Goal: Book appointment/travel/reservation

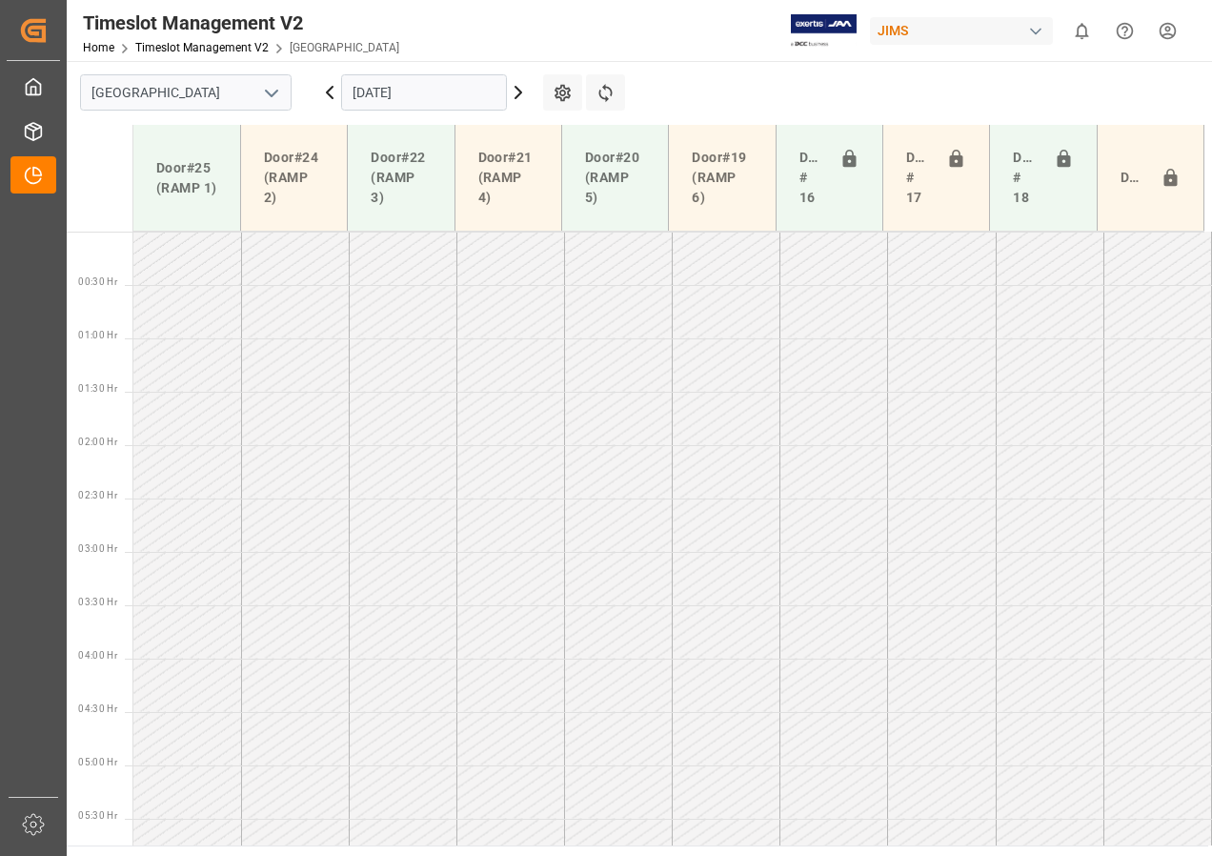
scroll to position [580, 0]
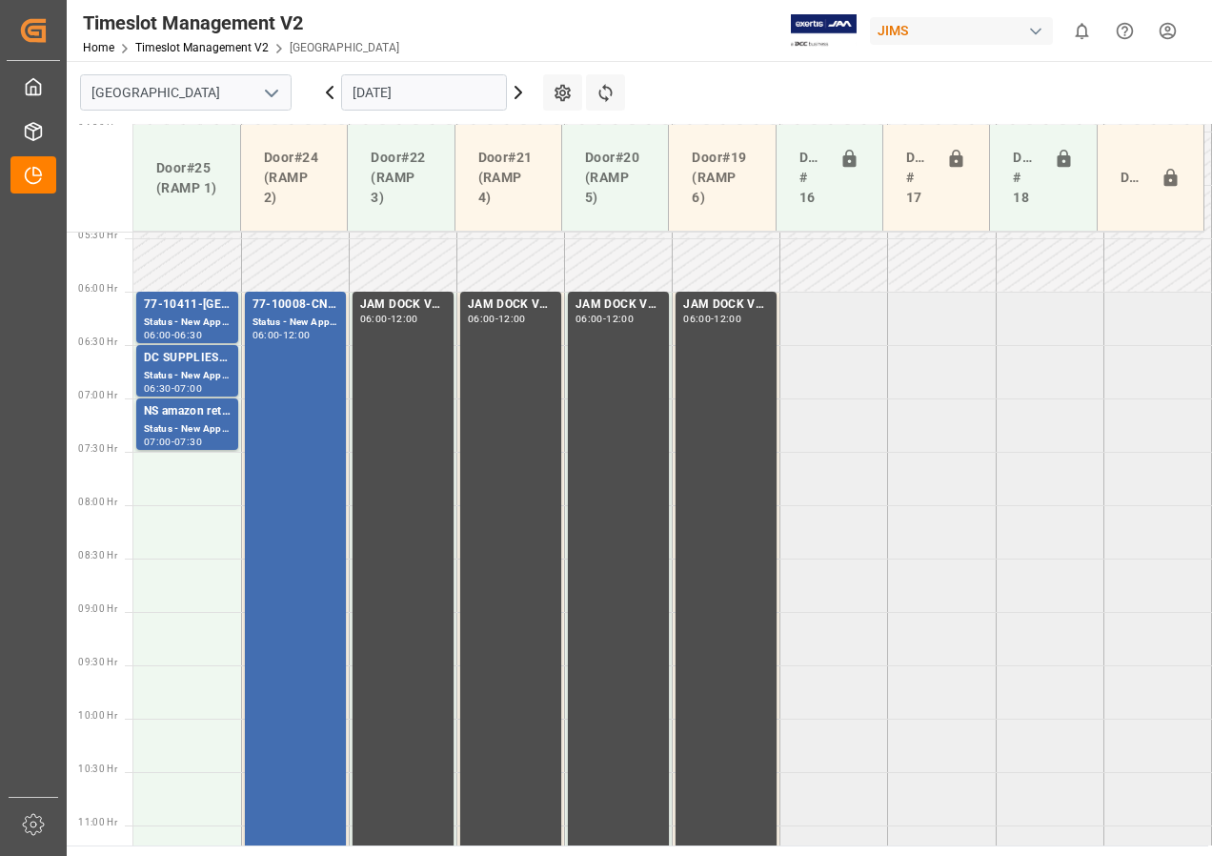
click at [329, 92] on icon at bounding box center [329, 92] width 23 height 23
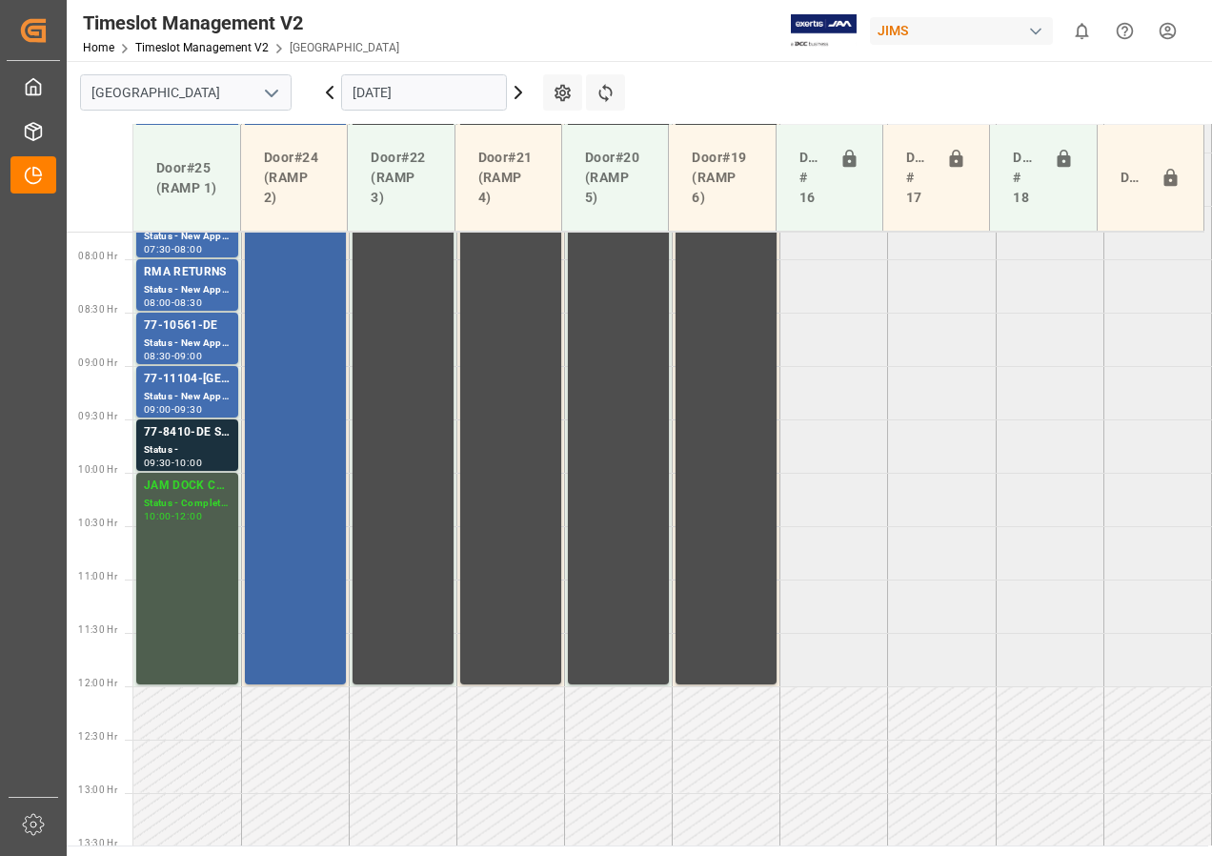
scroll to position [592, 0]
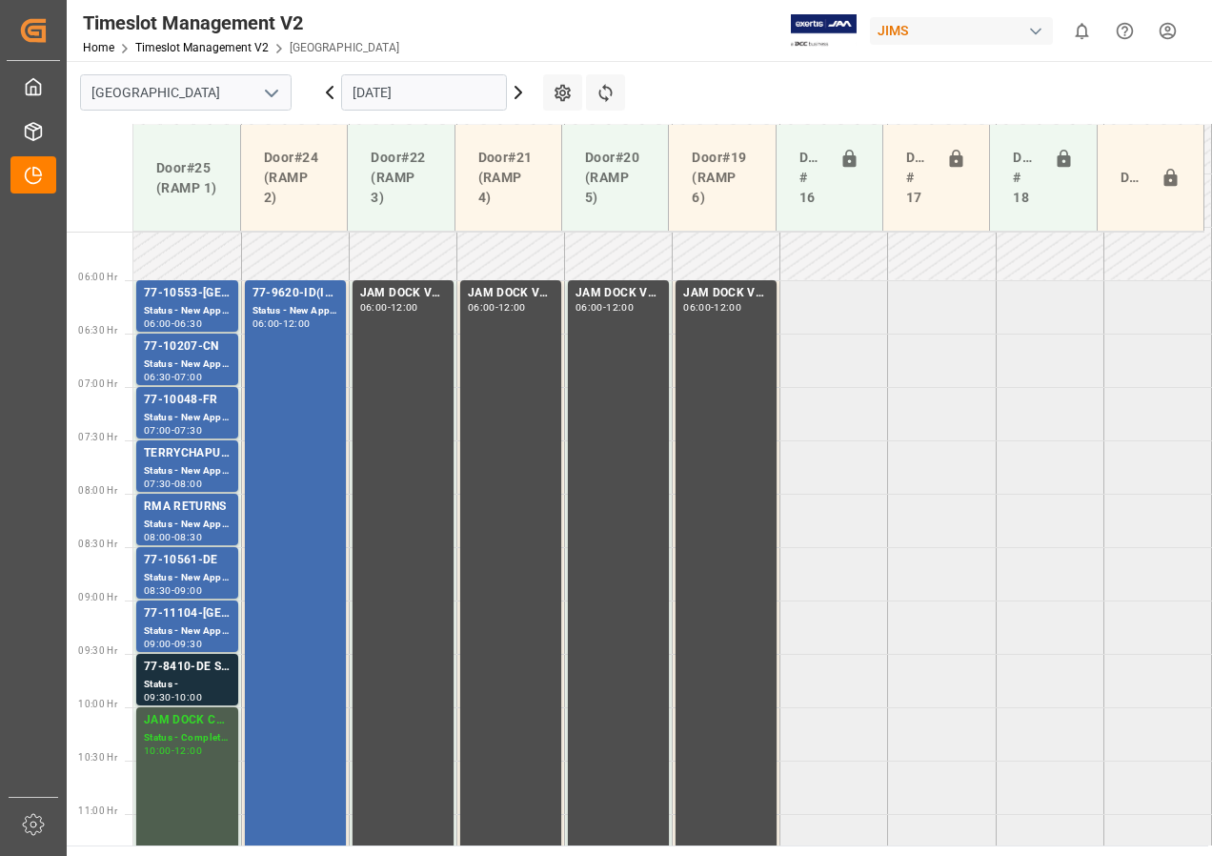
click at [386, 94] on input "[DATE]" at bounding box center [424, 92] width 166 height 36
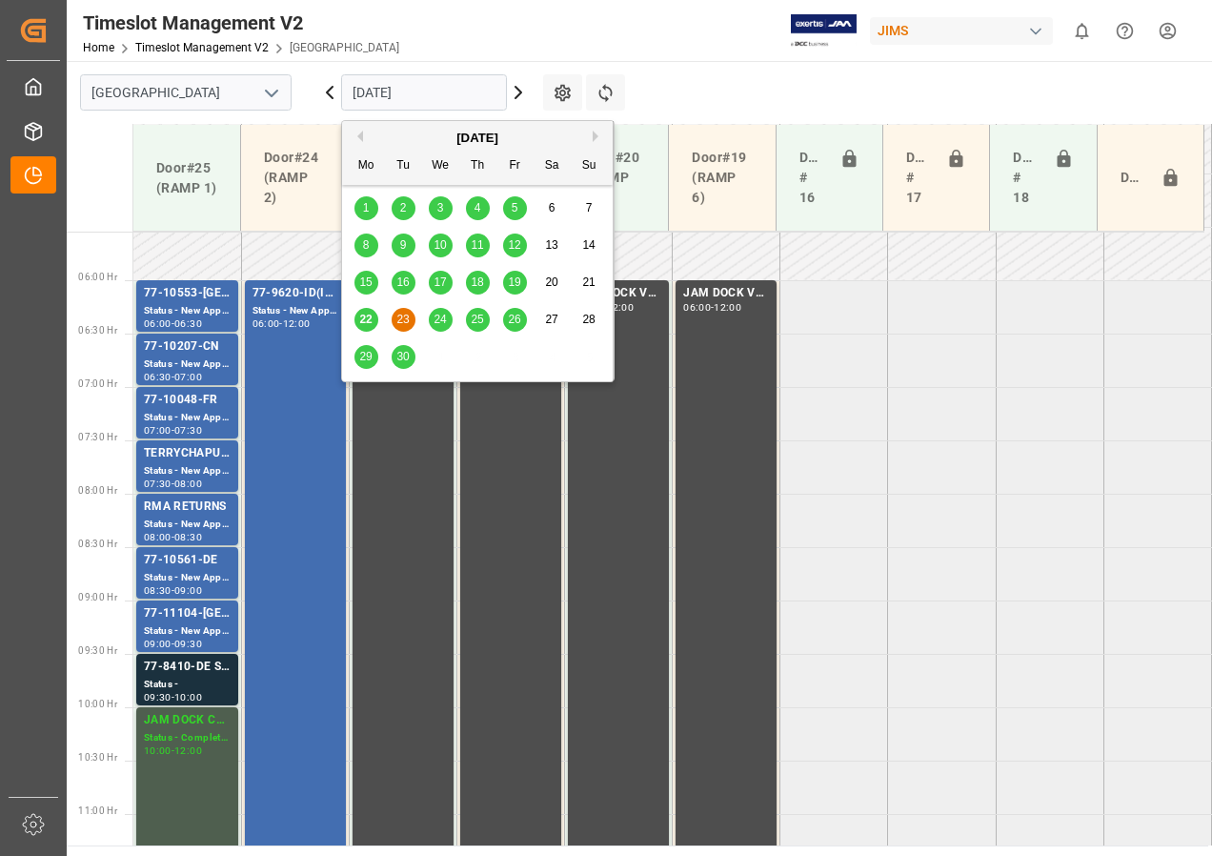
click at [440, 317] on span "24" at bounding box center [440, 319] width 12 height 13
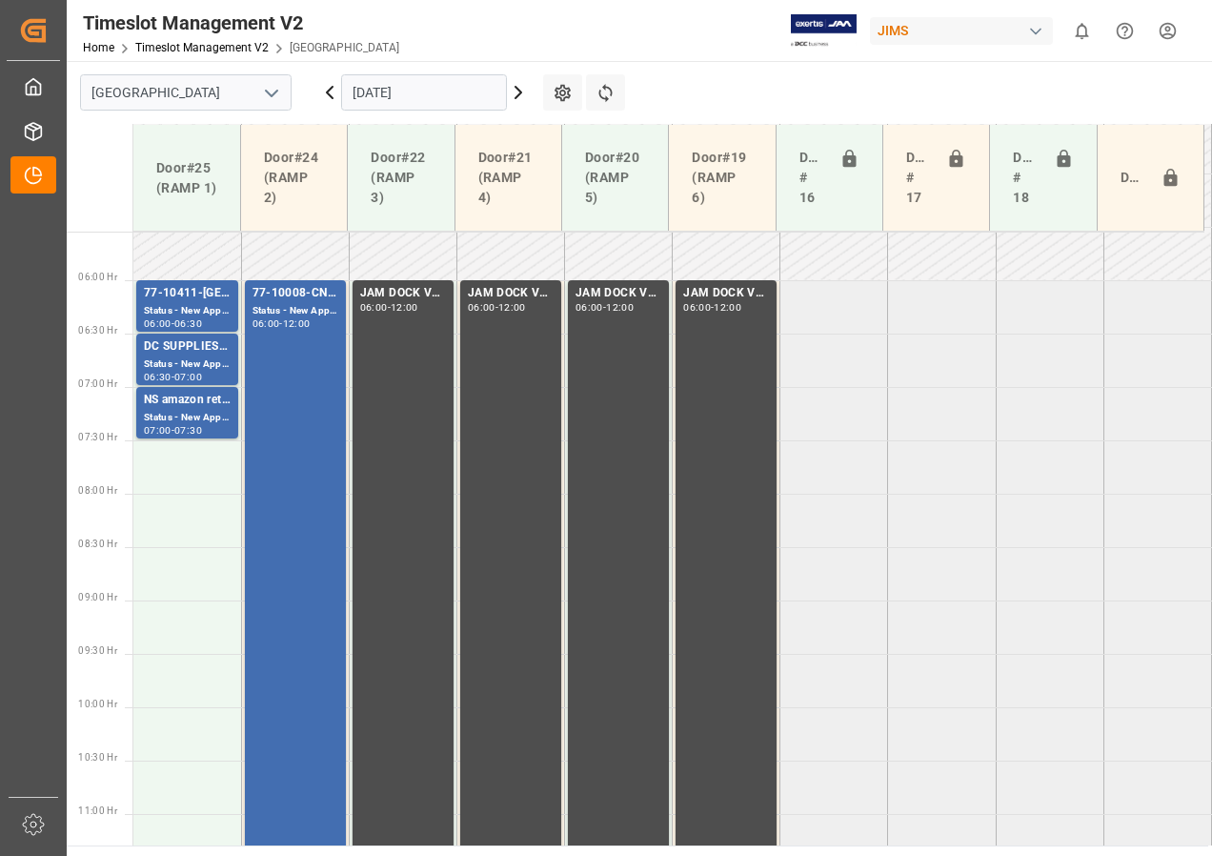
click at [518, 91] on icon at bounding box center [518, 92] width 23 height 23
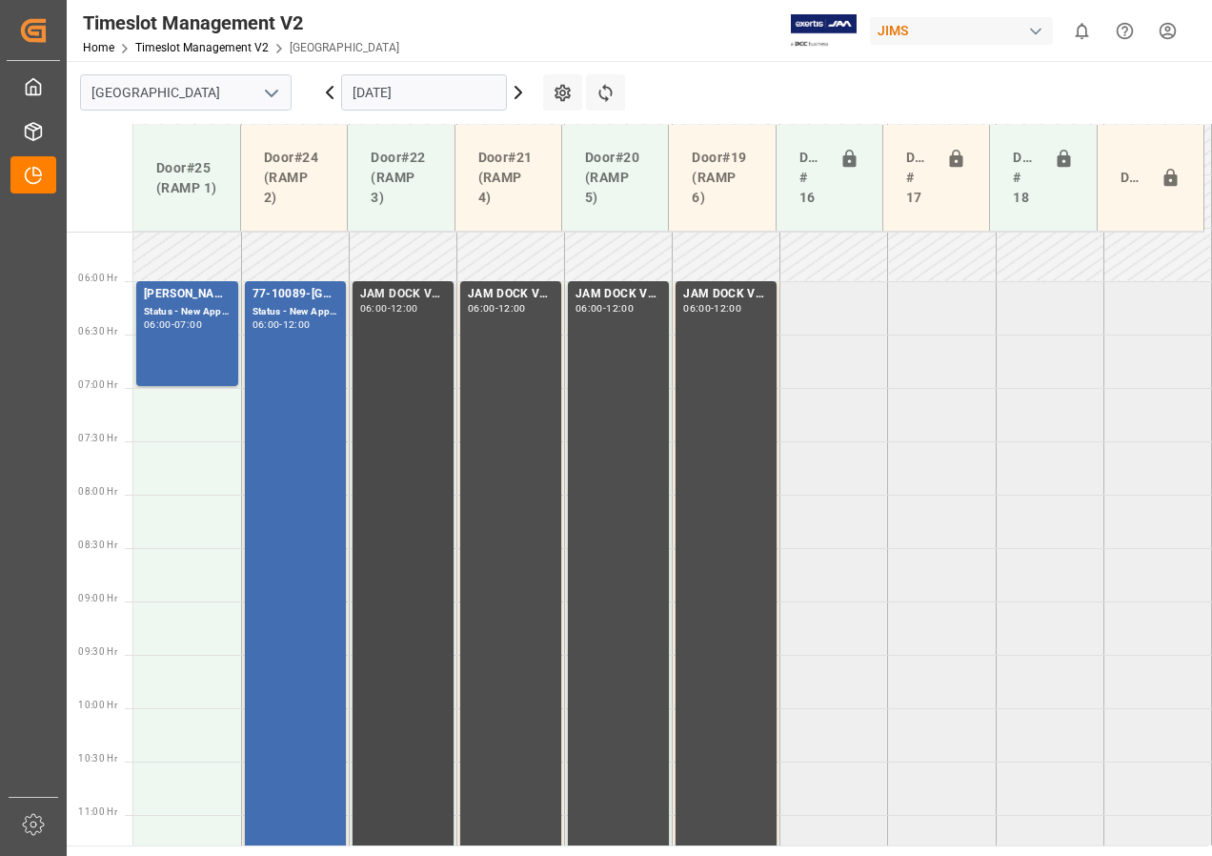
scroll to position [401, 0]
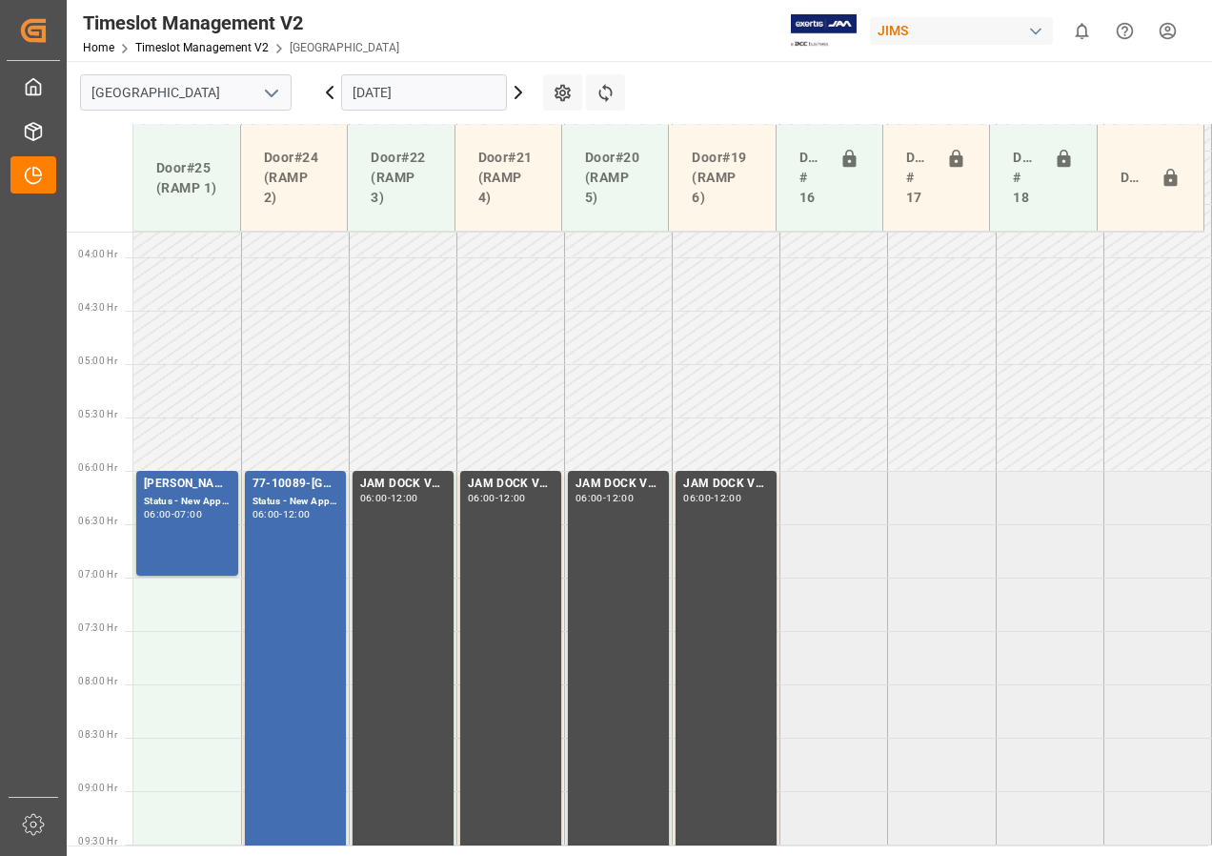
click at [329, 93] on icon at bounding box center [330, 92] width 6 height 11
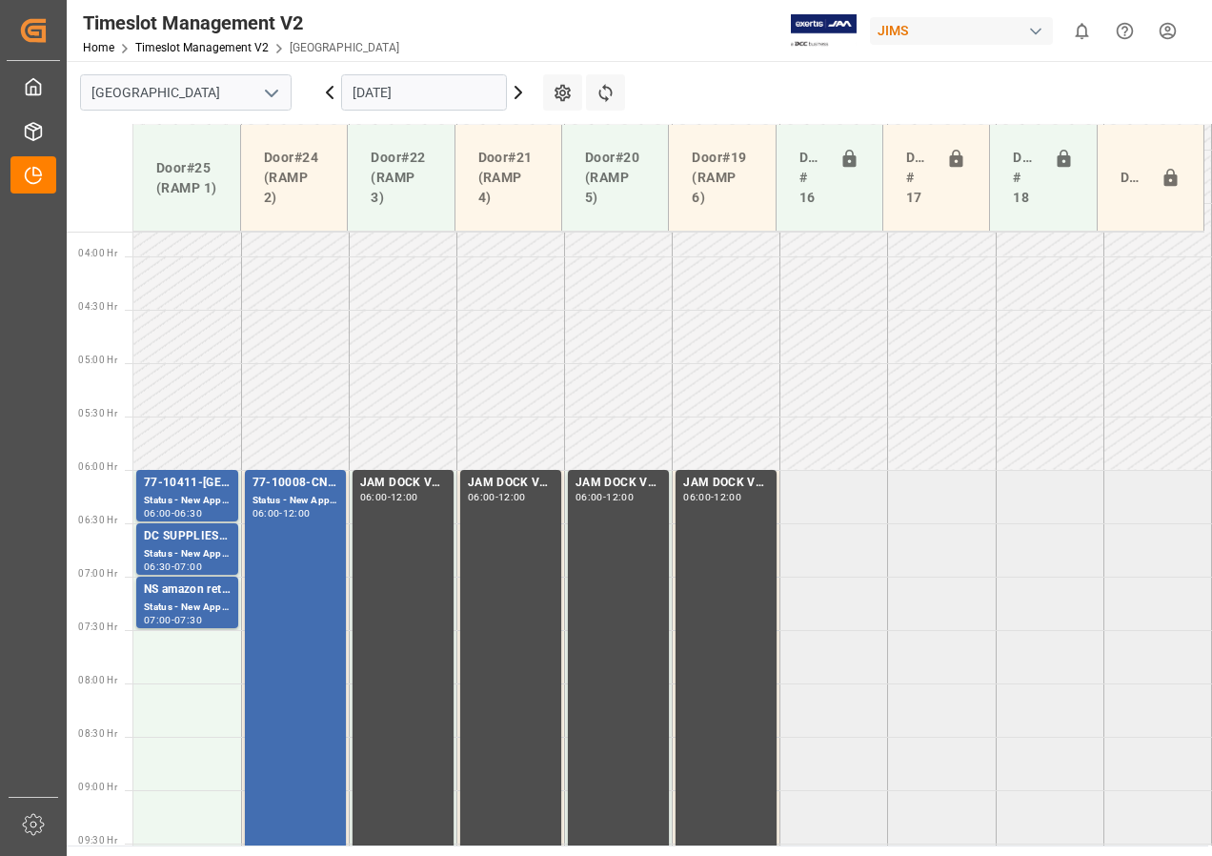
scroll to position [725, 0]
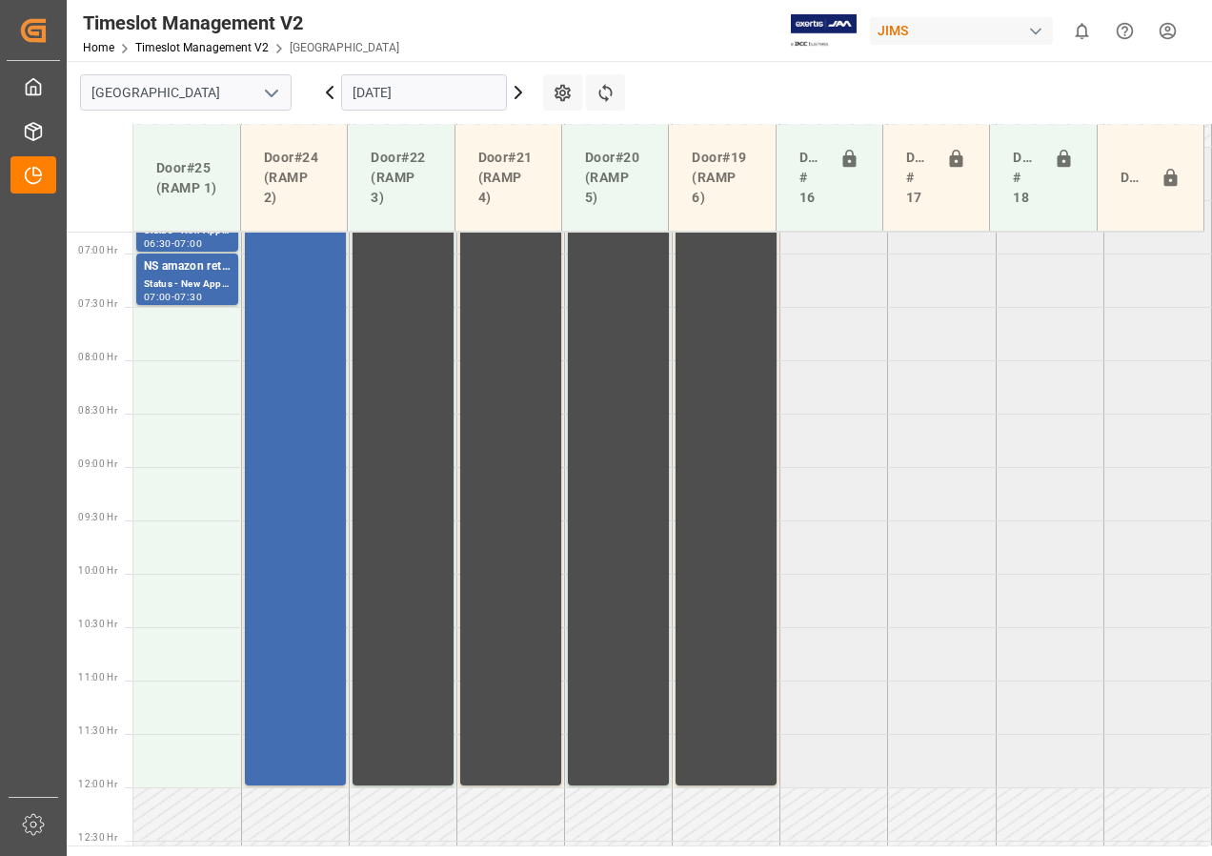
click at [329, 93] on icon at bounding box center [330, 92] width 6 height 11
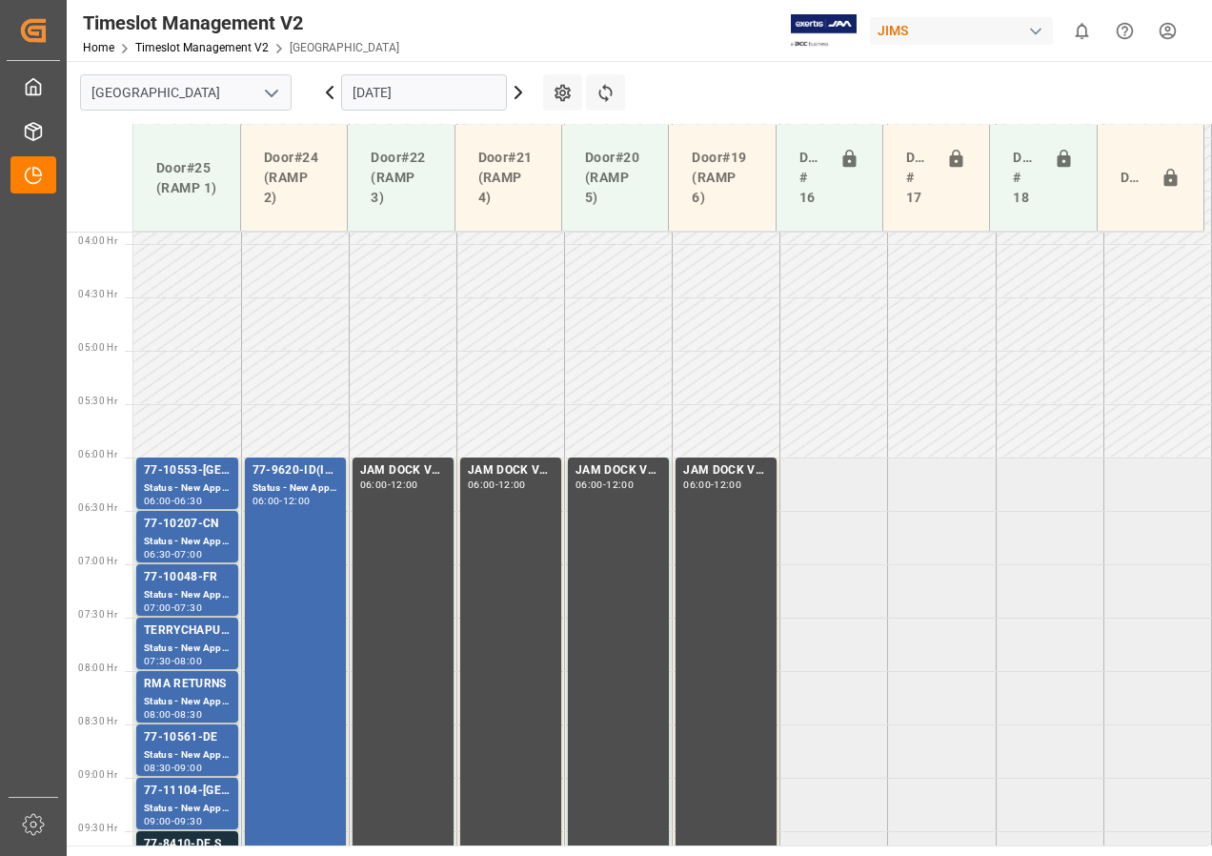
scroll to position [401, 0]
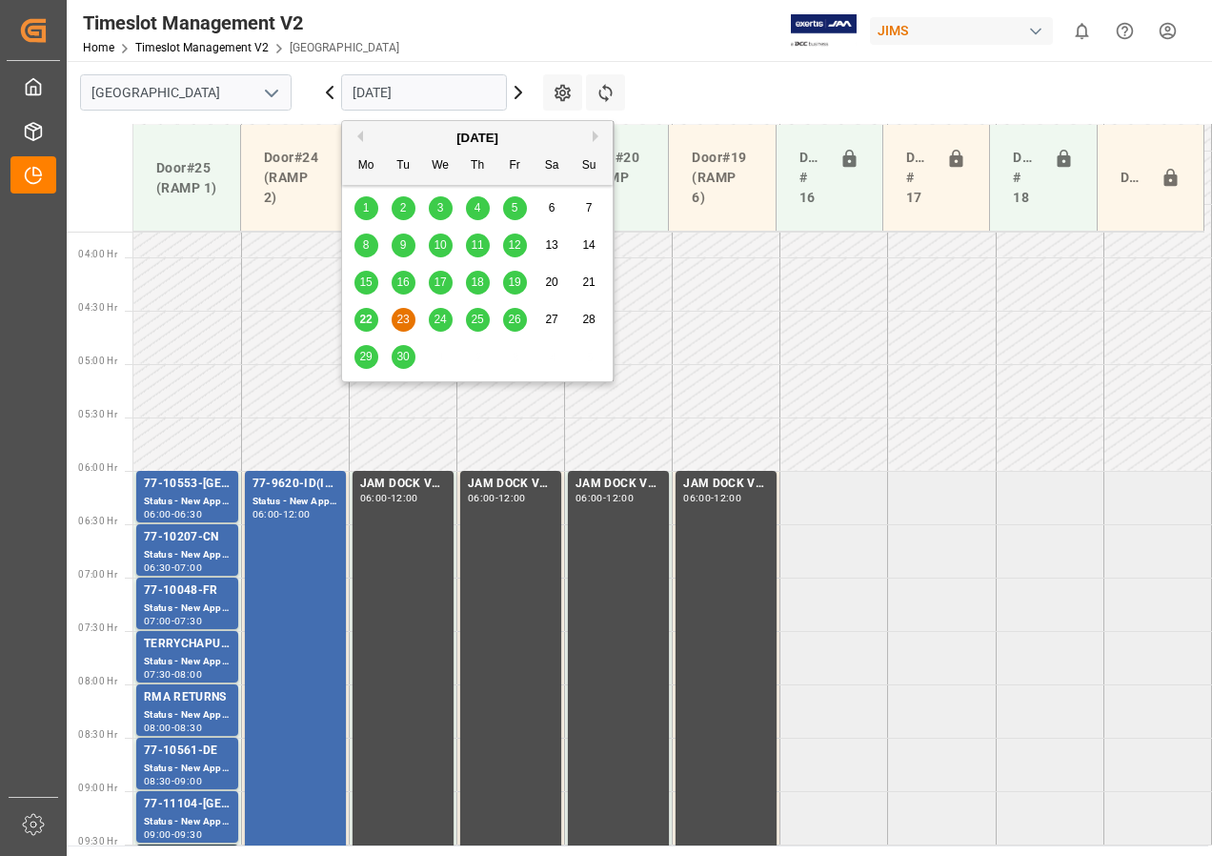
click at [400, 91] on input "[DATE]" at bounding box center [424, 92] width 166 height 36
click at [474, 317] on span "25" at bounding box center [477, 319] width 12 height 13
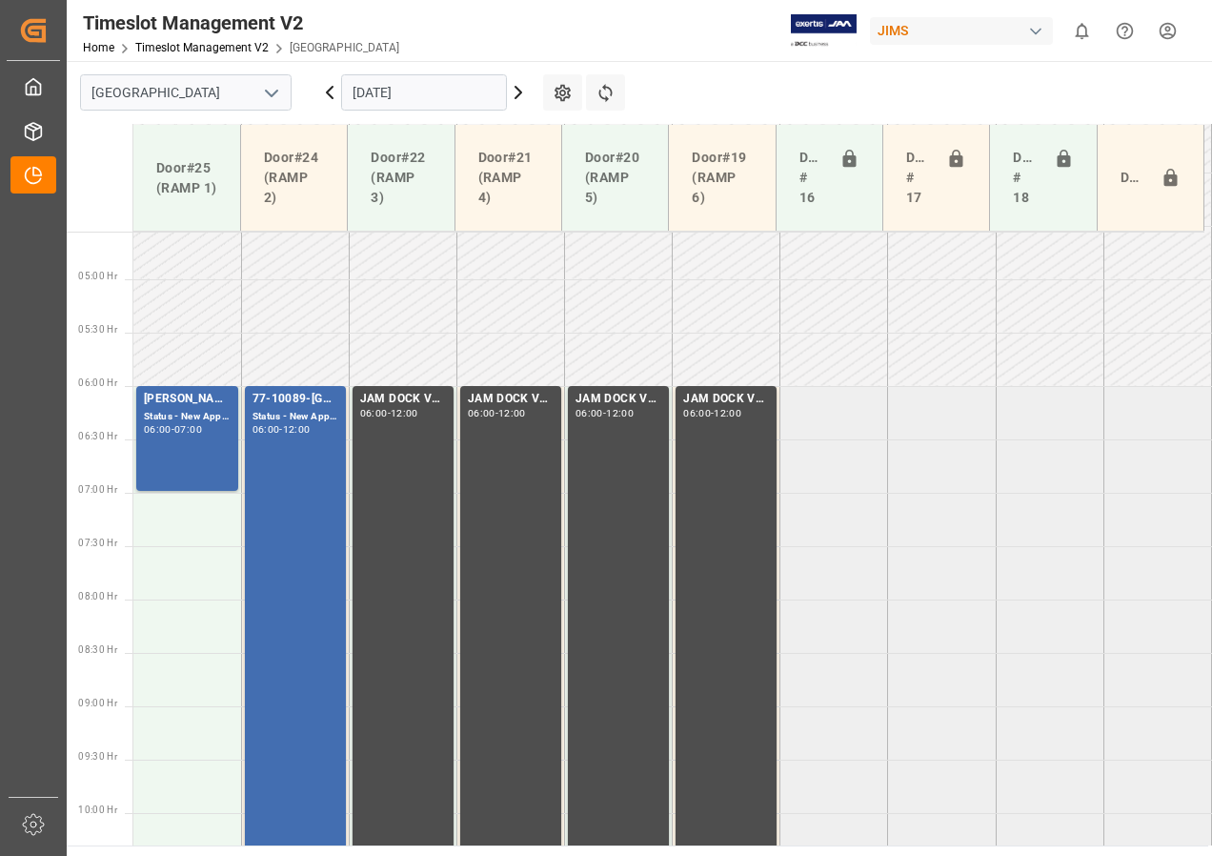
scroll to position [592, 0]
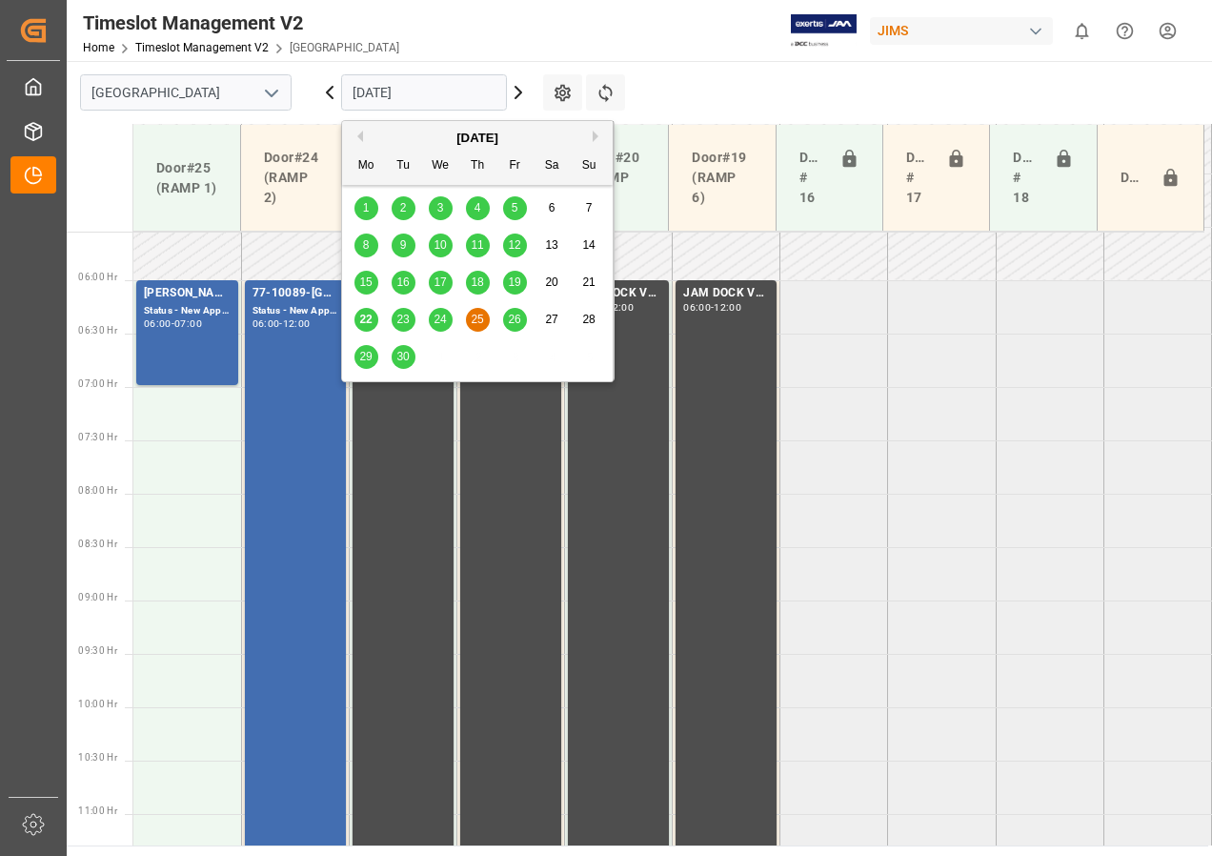
click at [393, 91] on input "[DATE]" at bounding box center [424, 92] width 166 height 36
click at [527, 318] on div "22 23 24 25 26 27 28" at bounding box center [478, 319] width 260 height 37
click at [516, 318] on span "26" at bounding box center [514, 319] width 12 height 13
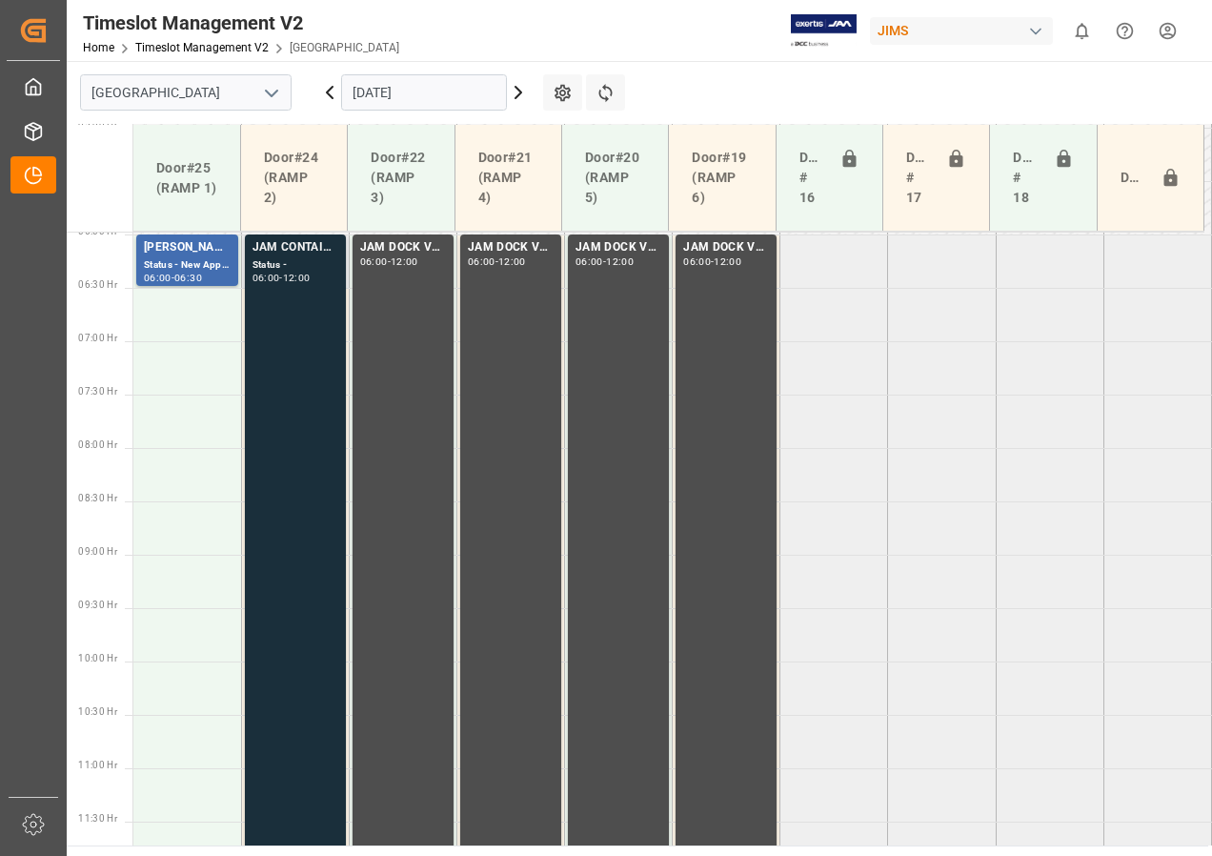
scroll to position [638, 0]
click at [374, 96] on input "[DATE]" at bounding box center [424, 92] width 166 height 36
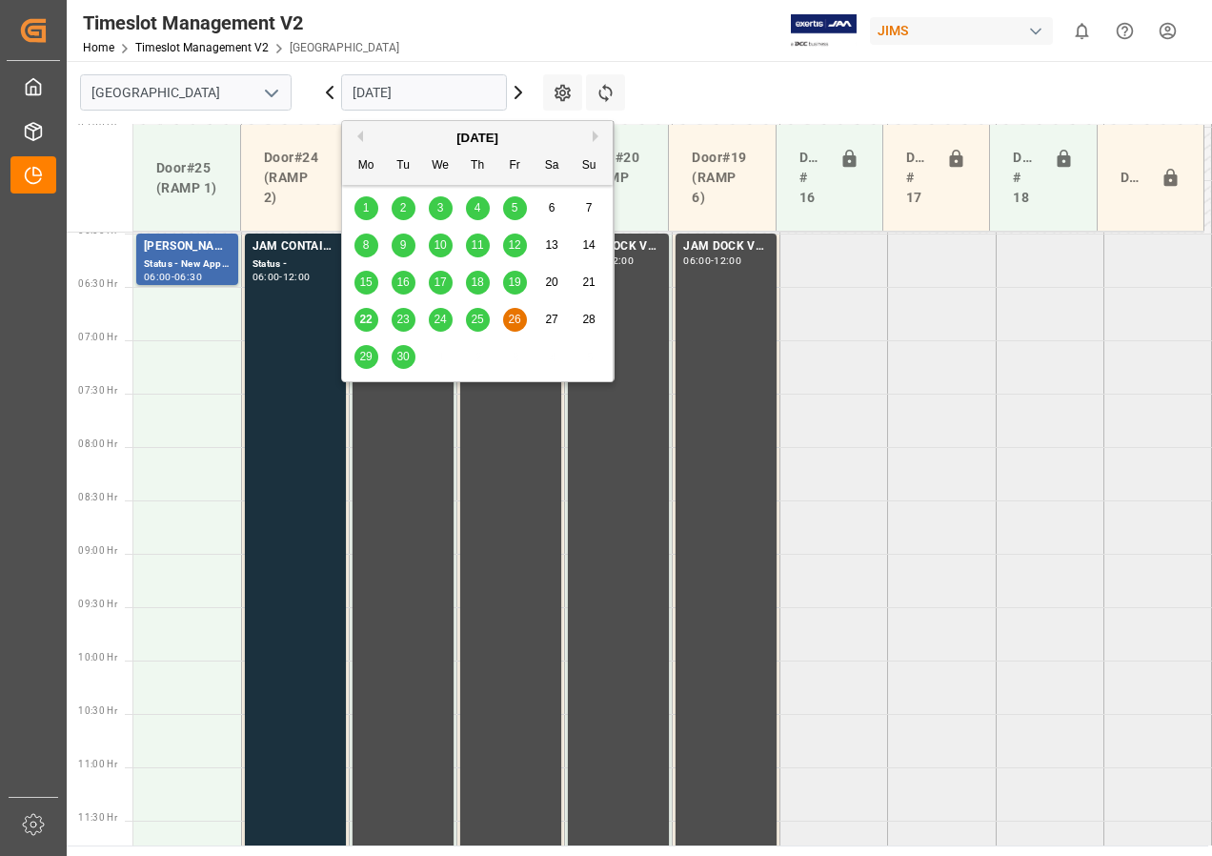
click at [398, 317] on span "23" at bounding box center [402, 319] width 12 height 13
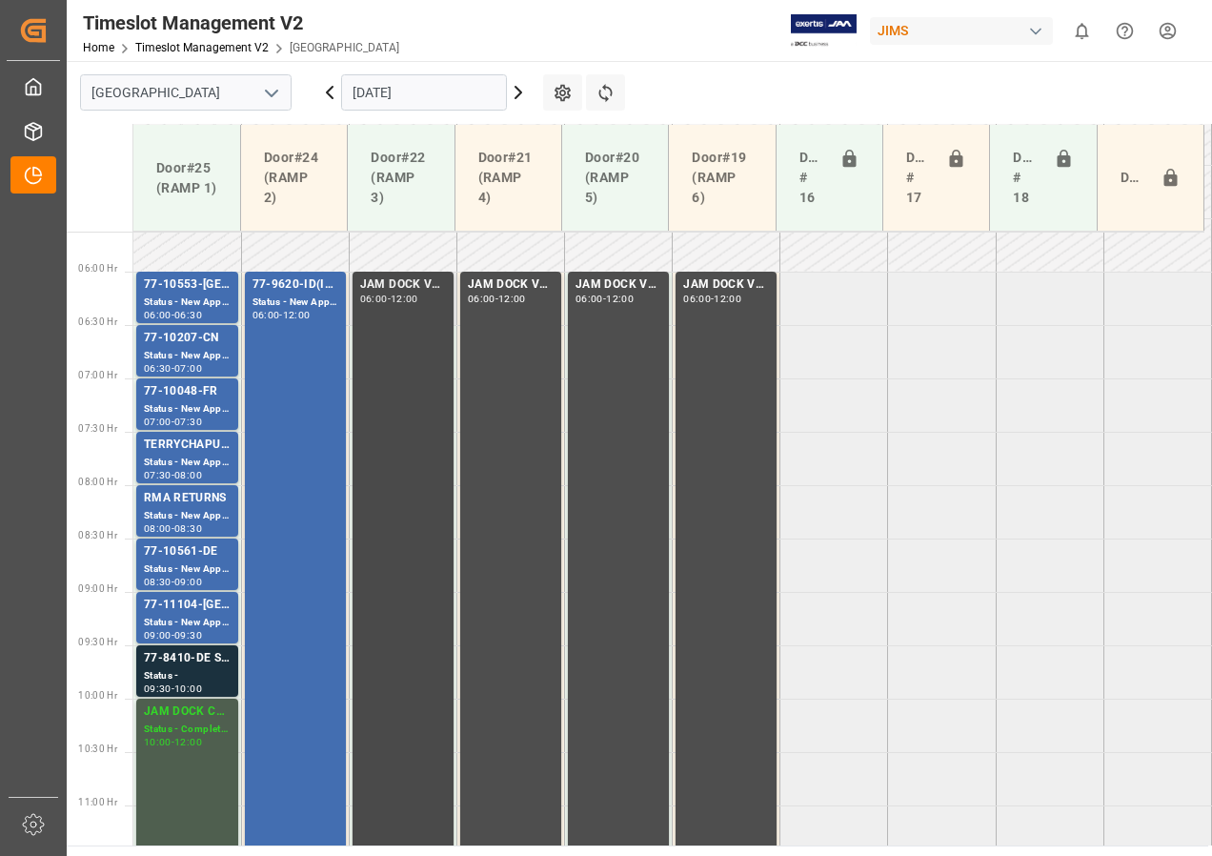
scroll to position [592, 0]
